Goal: Task Accomplishment & Management: Manage account settings

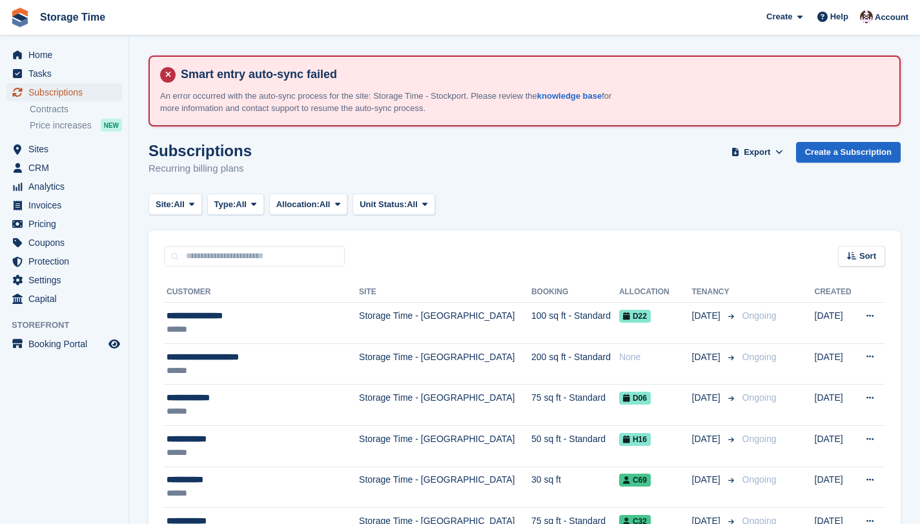
click at [92, 93] on span "Subscriptions" at bounding box center [66, 92] width 77 height 18
click at [230, 258] on input "text" at bounding box center [254, 256] width 181 height 21
paste input "****"
type input "****"
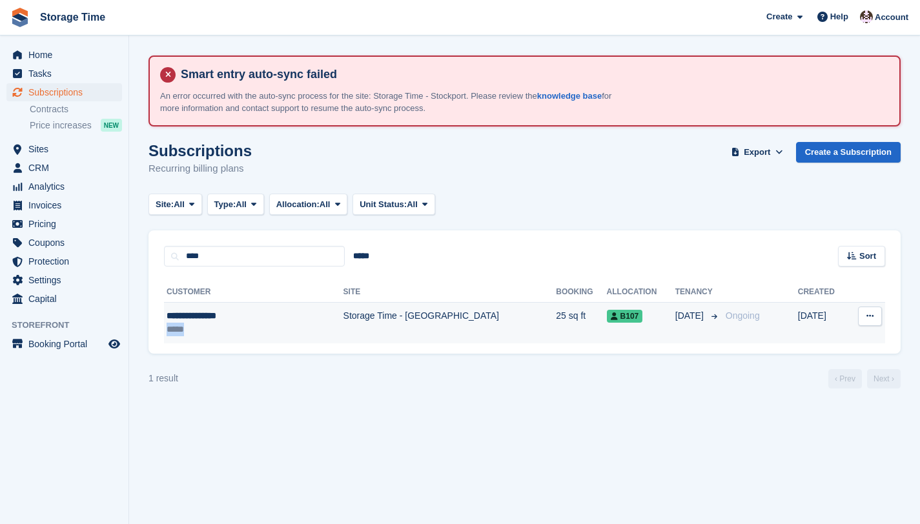
click at [271, 323] on div "*****" at bounding box center [231, 330] width 129 height 14
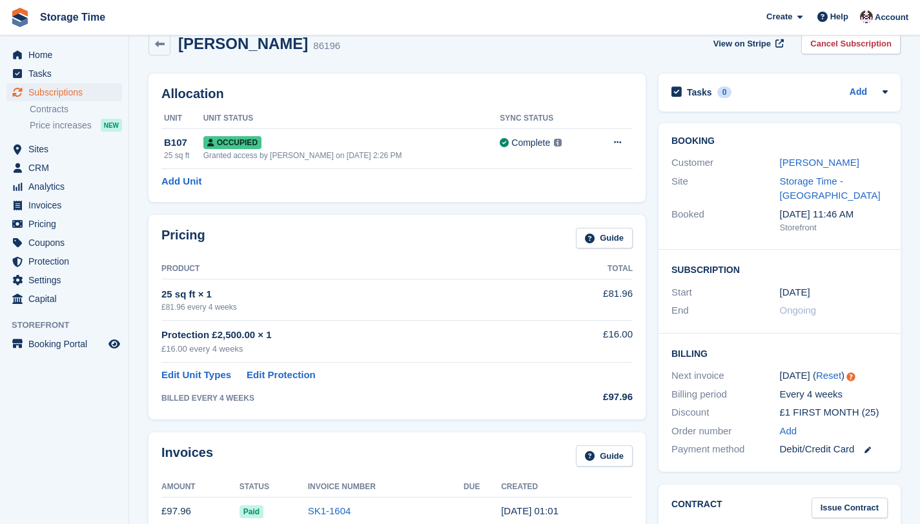
scroll to position [102, 0]
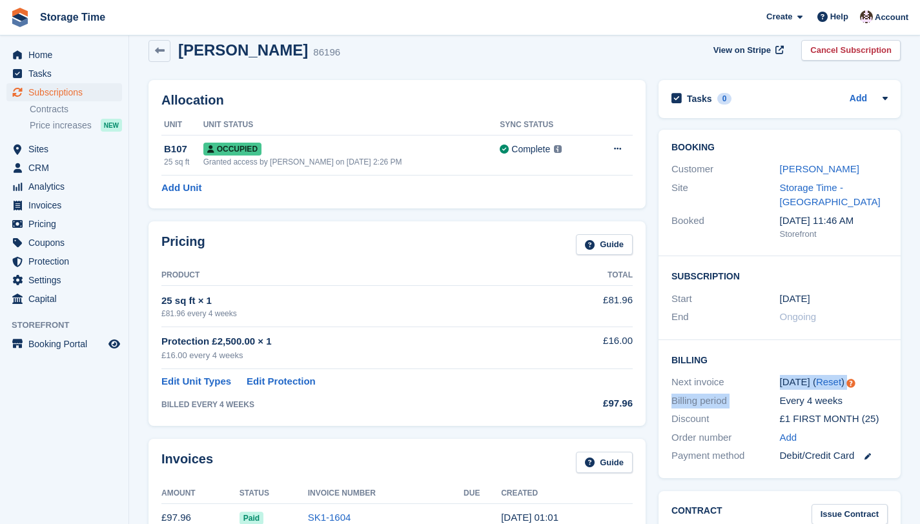
drag, startPoint x: 776, startPoint y: 383, endPoint x: 791, endPoint y: 397, distance: 20.6
click at [791, 393] on div "Billing Next invoice 17 Sep ( Reset ) Billing period Every 4 weeks Discount £1 …" at bounding box center [780, 409] width 242 height 138
click at [764, 334] on div "Subscription Start 28 May End Ongoing" at bounding box center [780, 298] width 242 height 84
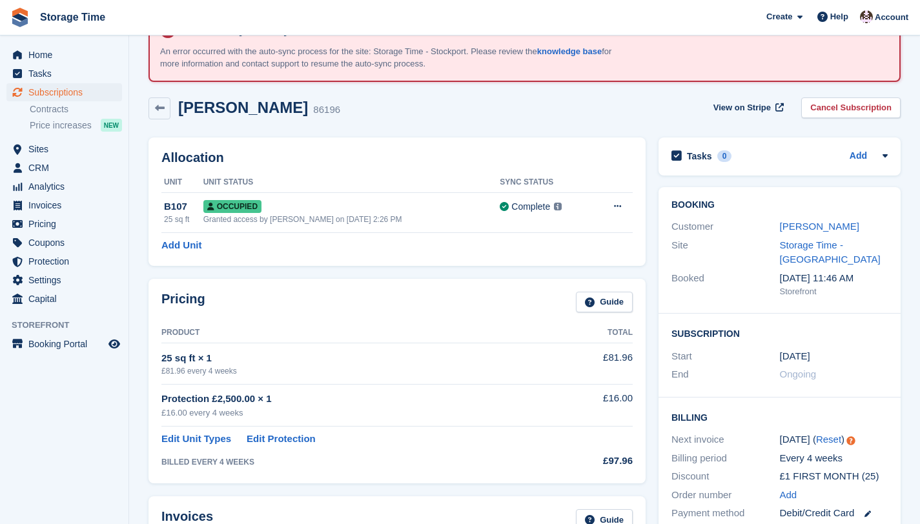
scroll to position [0, 0]
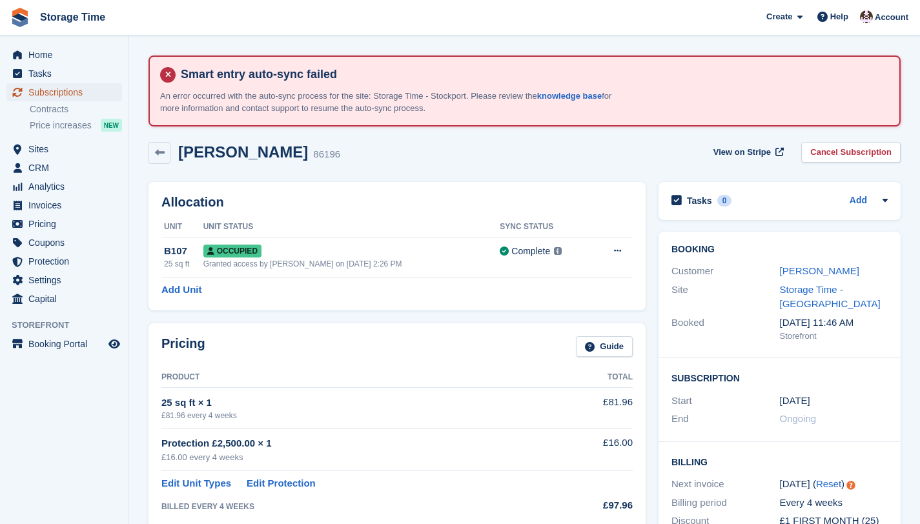
click at [61, 96] on span "Subscriptions" at bounding box center [66, 92] width 77 height 18
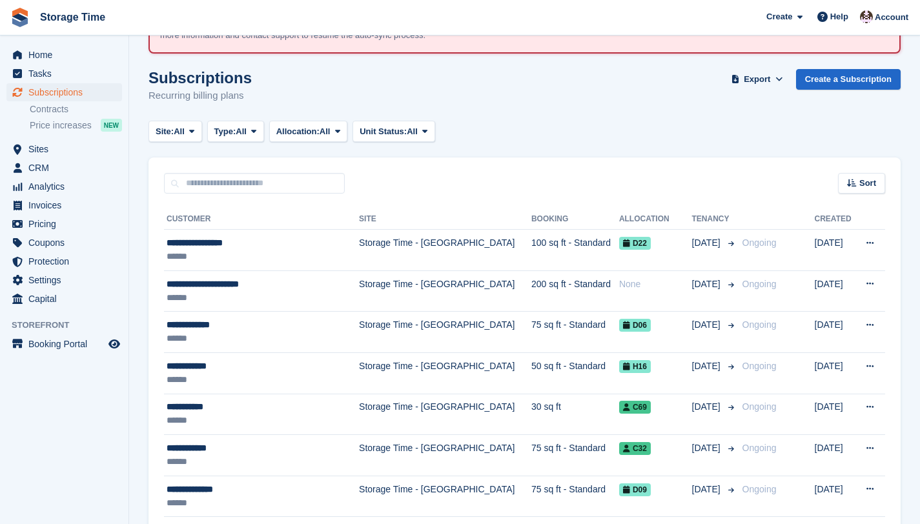
scroll to position [74, 0]
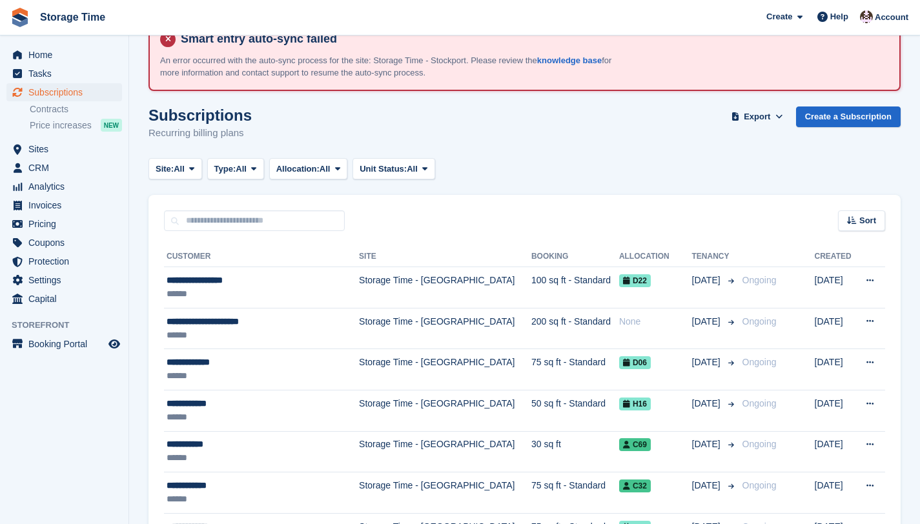
scroll to position [34, 0]
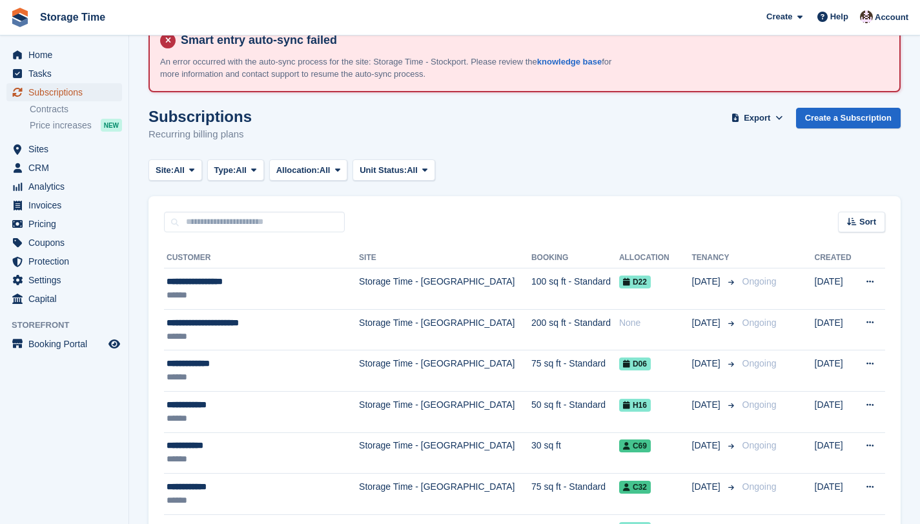
click at [65, 92] on span "Subscriptions" at bounding box center [66, 92] width 77 height 18
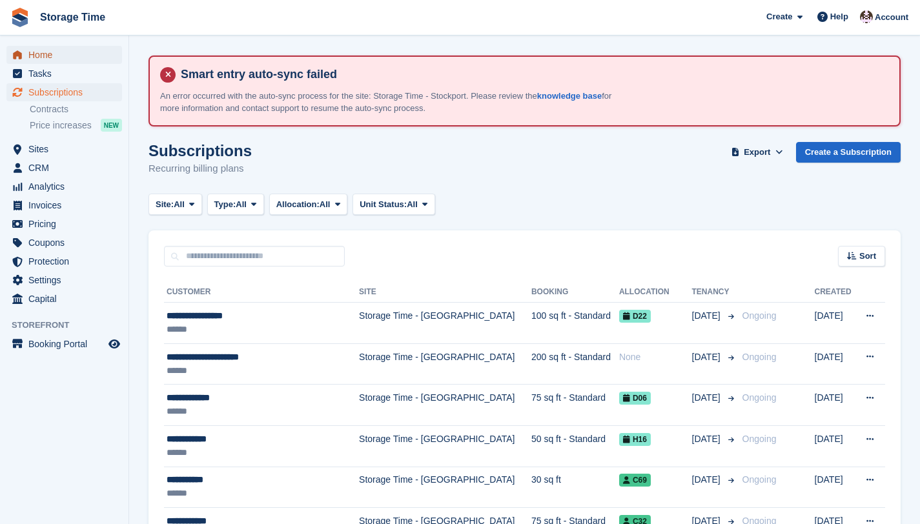
click at [46, 56] on span "Home" at bounding box center [66, 55] width 77 height 18
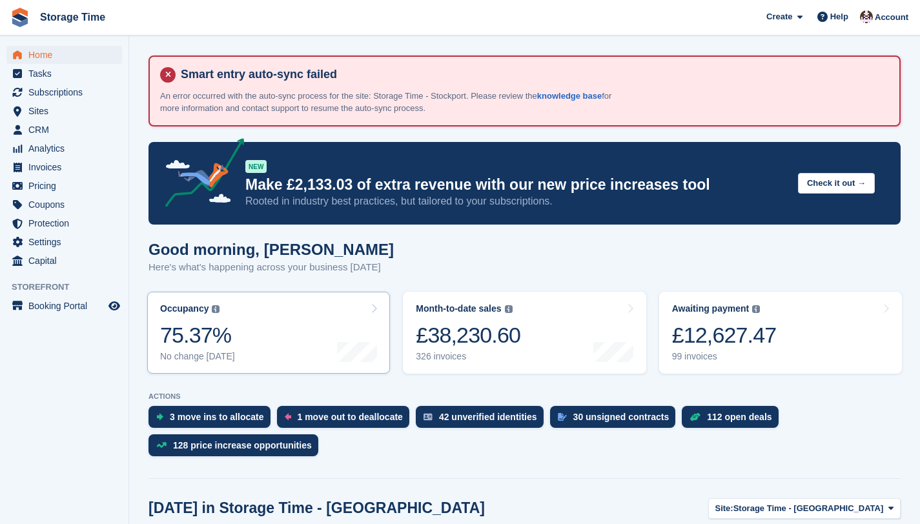
click at [289, 335] on link "Occupancy The percentage of all currently allocated units in terms of area. Inc…" at bounding box center [268, 333] width 243 height 82
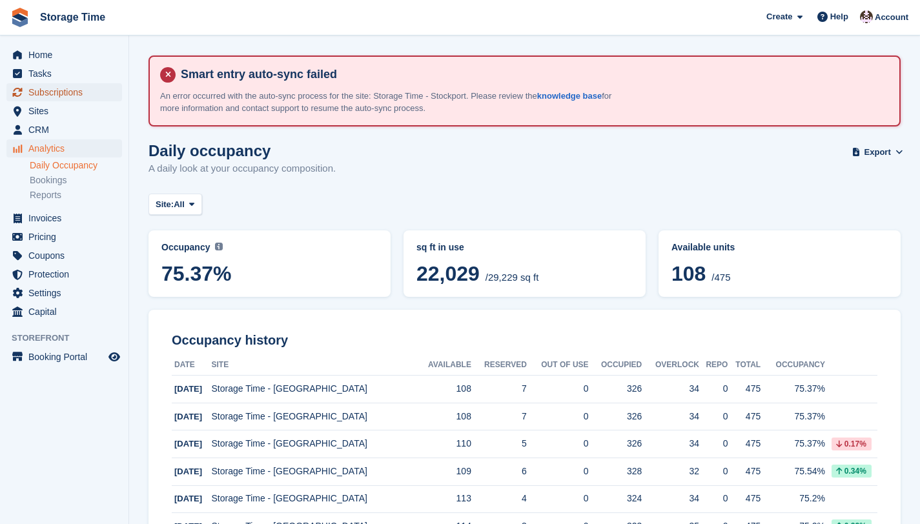
click at [34, 100] on span "Subscriptions" at bounding box center [66, 92] width 77 height 18
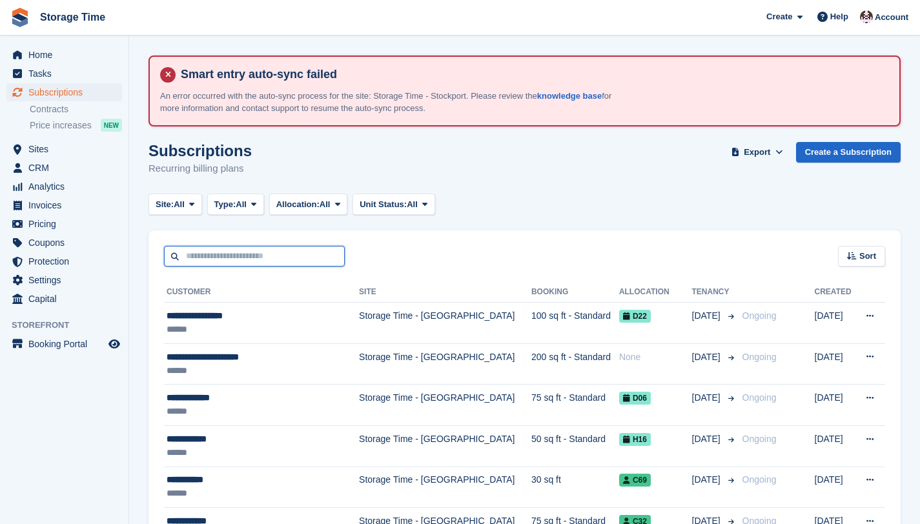
click at [267, 260] on input "text" at bounding box center [254, 256] width 181 height 21
type input "****"
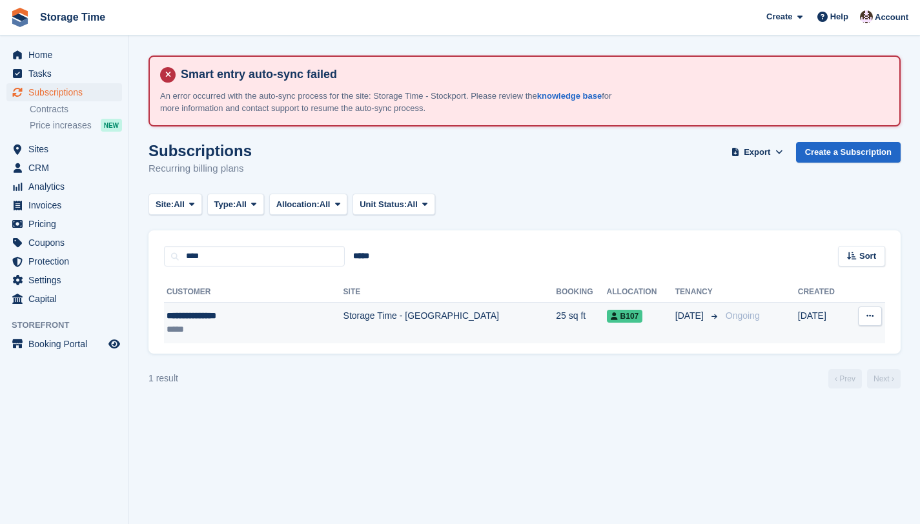
click at [379, 316] on td "Storage Time - [GEOGRAPHIC_DATA]" at bounding box center [450, 323] width 213 height 41
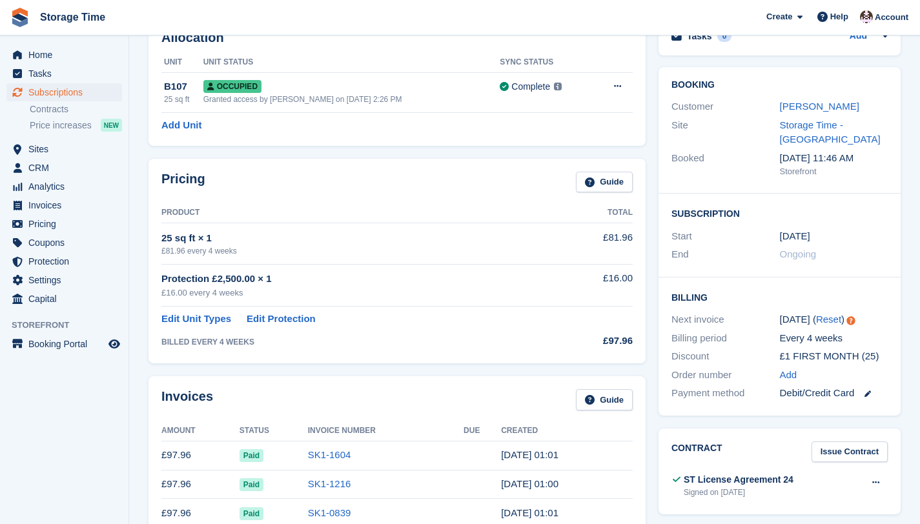
scroll to position [166, 0]
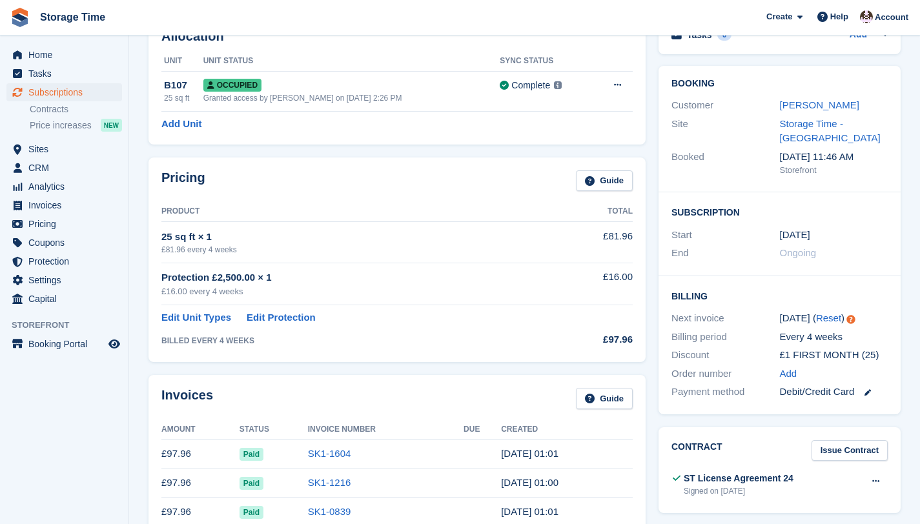
drag, startPoint x: 924, startPoint y: 186, endPoint x: 929, endPoint y: 249, distance: 62.9
click at [920, 249] on html "Storage Time Create Subscription Invoice Contact Deal Discount Page Help Chat S…" at bounding box center [460, 96] width 920 height 524
click at [560, 19] on span "Storage Time Create Subscription Invoice Contact Deal Discount Page Help Chat S…" at bounding box center [460, 17] width 920 height 35
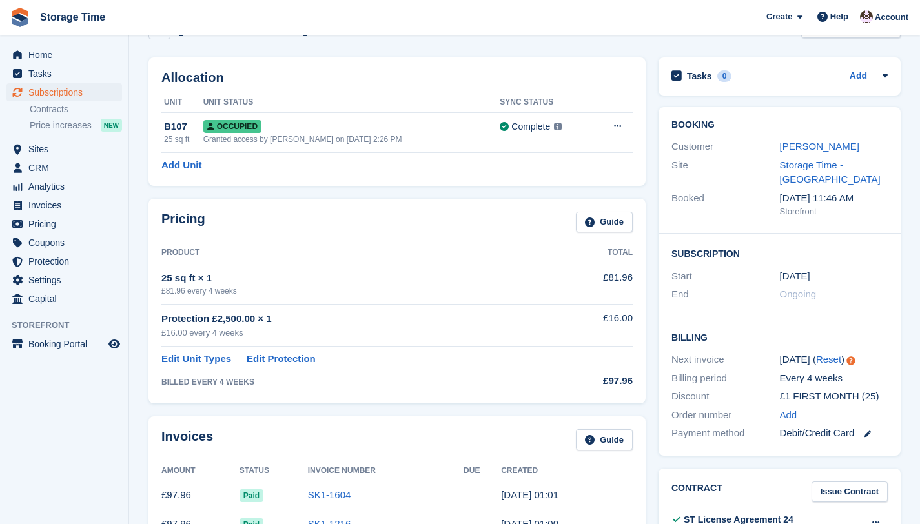
scroll to position [0, 0]
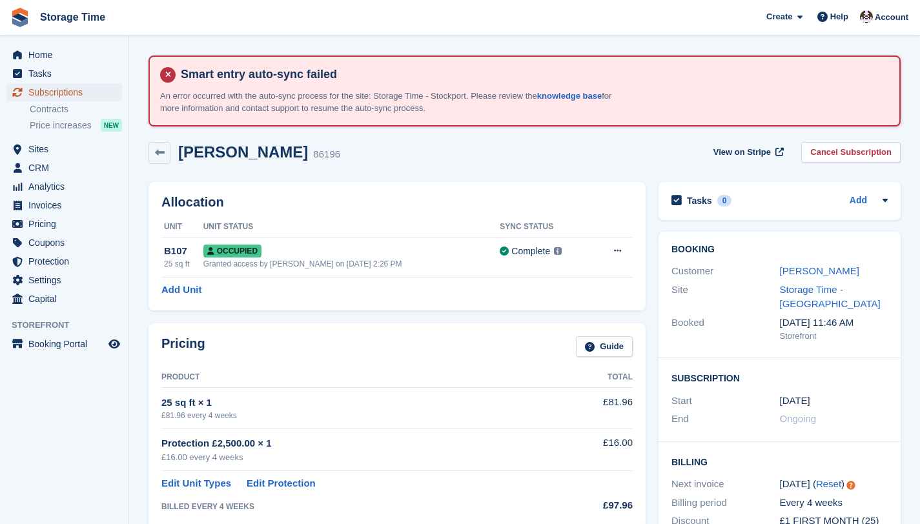
click at [91, 93] on span "Subscriptions" at bounding box center [66, 92] width 77 height 18
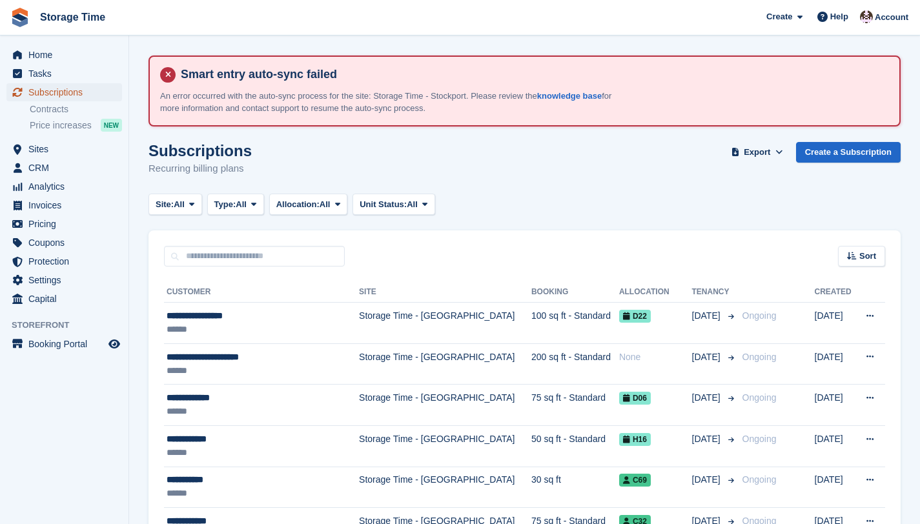
click at [57, 94] on span "Subscriptions" at bounding box center [66, 92] width 77 height 18
click at [34, 54] on span "Home" at bounding box center [66, 55] width 77 height 18
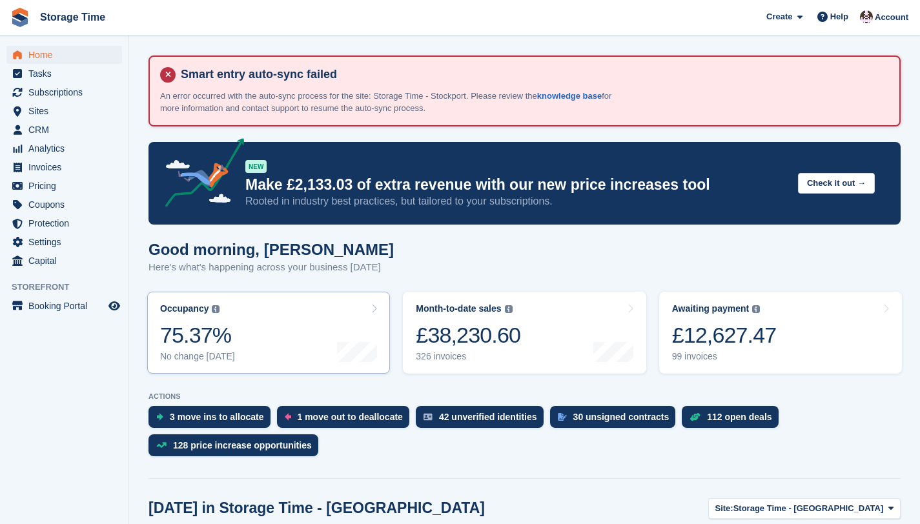
click at [211, 345] on div "75.37%" at bounding box center [197, 335] width 75 height 26
